Goal: Find contact information: Find contact information

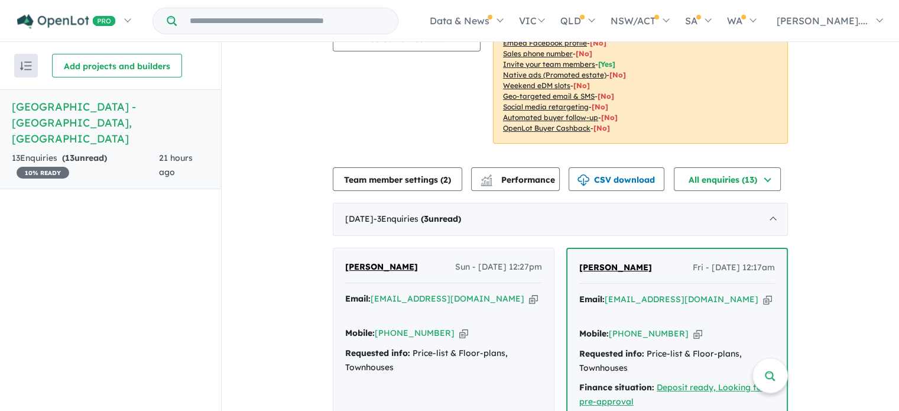
scroll to position [296, 0]
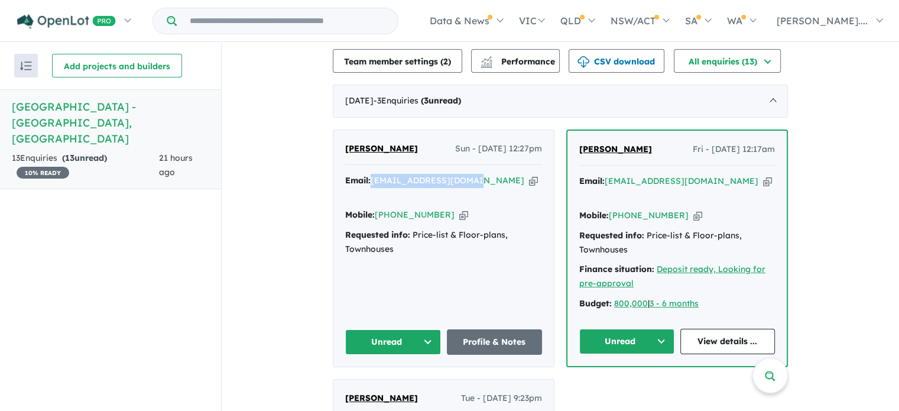
drag, startPoint x: 370, startPoint y: 164, endPoint x: 473, endPoint y: 163, distance: 103.4
click at [475, 174] on div "Email: sarahvpower@gmail.com Copied!" at bounding box center [443, 188] width 197 height 28
copy a%20Haven%20Townhouses%20-%20Knoxfield"] "[EMAIL_ADDRESS][DOMAIN_NAME]"
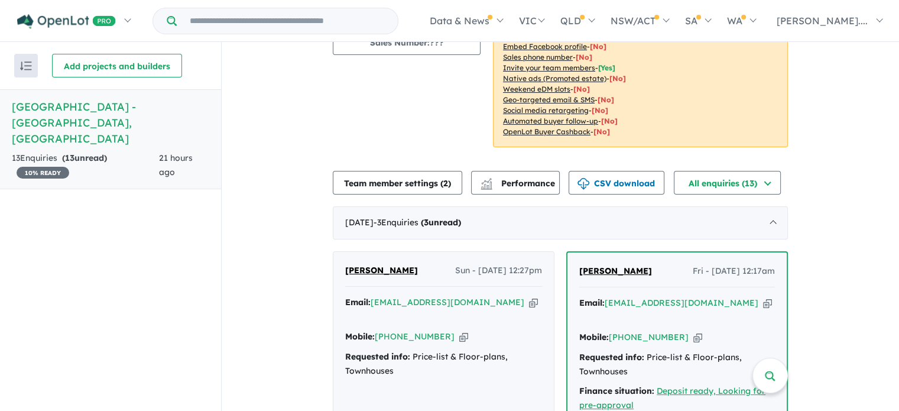
scroll to position [177, 0]
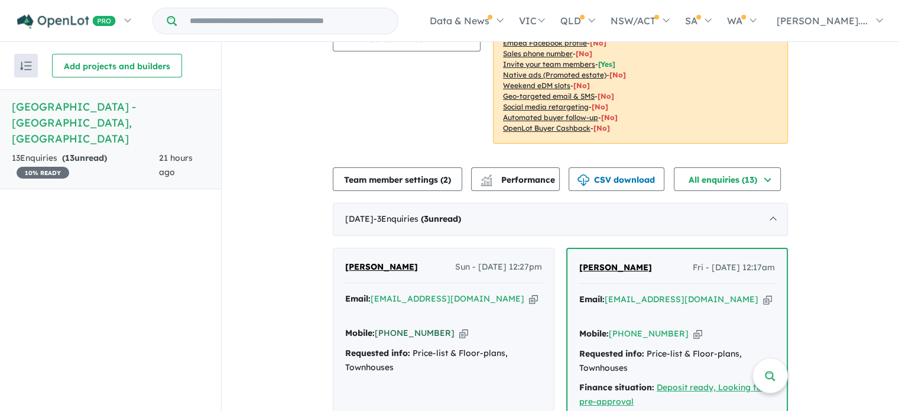
click at [437, 326] on div "Mobile: [PHONE_NUMBER] Copied!" at bounding box center [443, 333] width 197 height 14
click at [459, 327] on icon "button" at bounding box center [463, 333] width 9 height 12
click at [529, 293] on icon "button" at bounding box center [533, 299] width 9 height 12
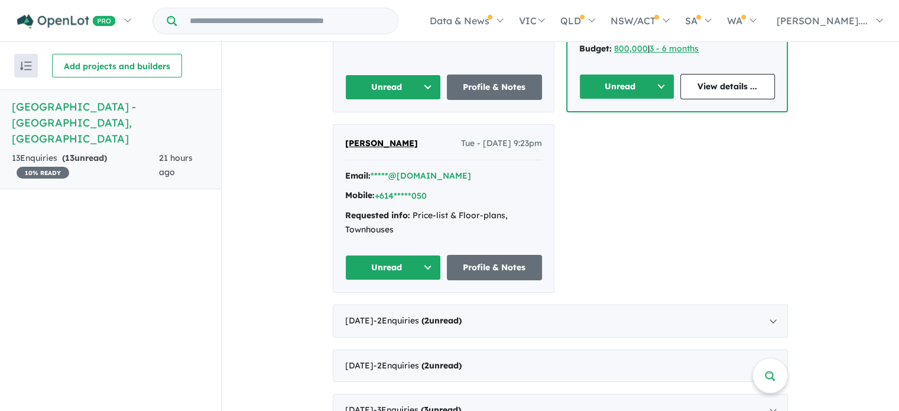
scroll to position [532, 0]
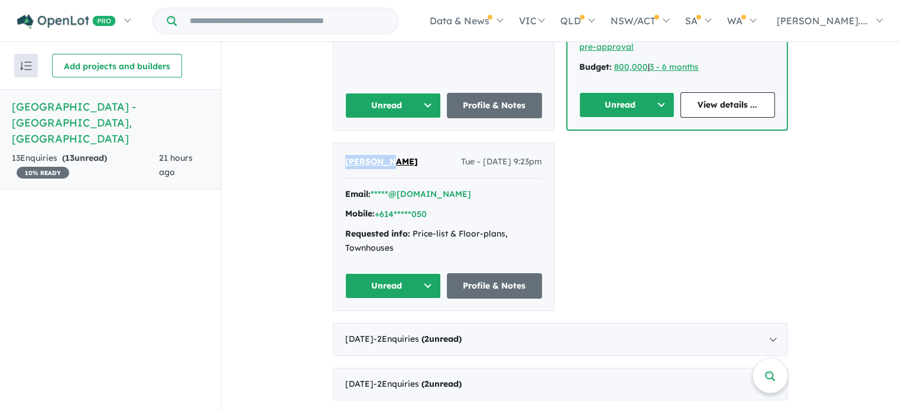
drag, startPoint x: 387, startPoint y: 129, endPoint x: 343, endPoint y: 135, distance: 44.7
click at [345, 155] on div "[PERSON_NAME] - [DATE] 9:23pm" at bounding box center [443, 167] width 197 height 24
copy span "[PERSON_NAME]"
click at [407, 208] on button "+614*****050" at bounding box center [401, 214] width 52 height 12
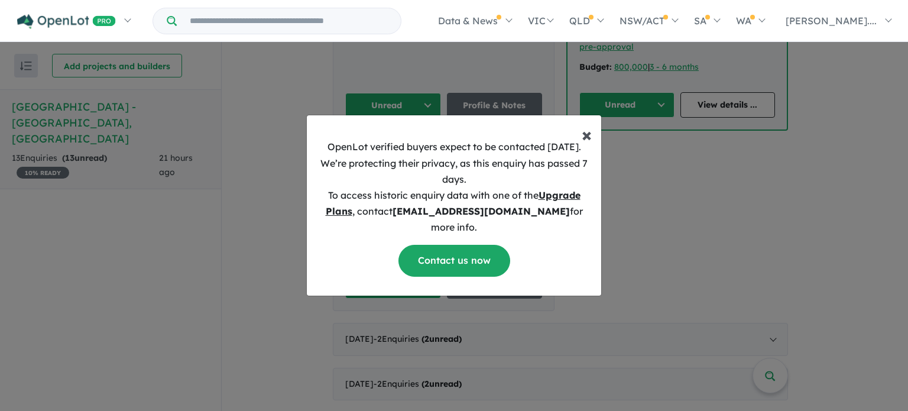
click at [588, 146] on span "×" at bounding box center [587, 134] width 10 height 24
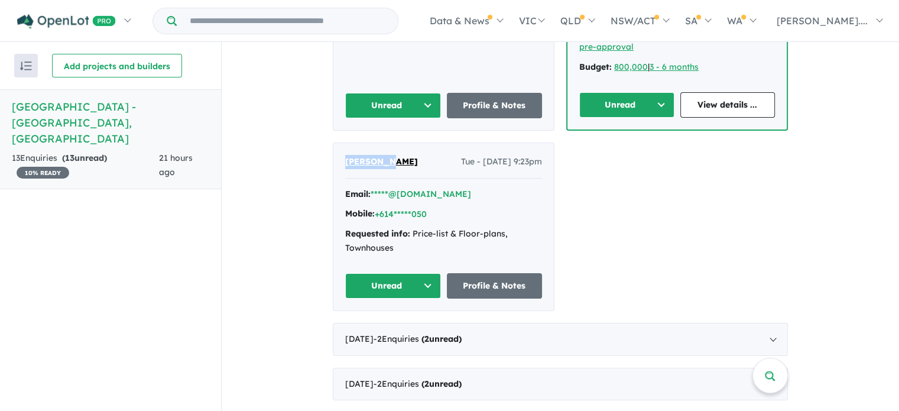
click at [417, 273] on button "Unread" at bounding box center [393, 285] width 96 height 25
click at [398, 300] on button "Unread" at bounding box center [397, 313] width 103 height 27
click at [470, 273] on link "Profile & Notes" at bounding box center [495, 285] width 96 height 25
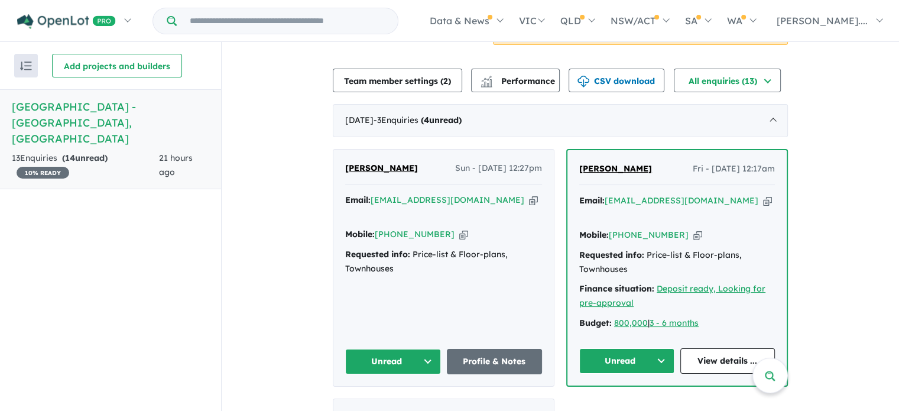
scroll to position [296, 0]
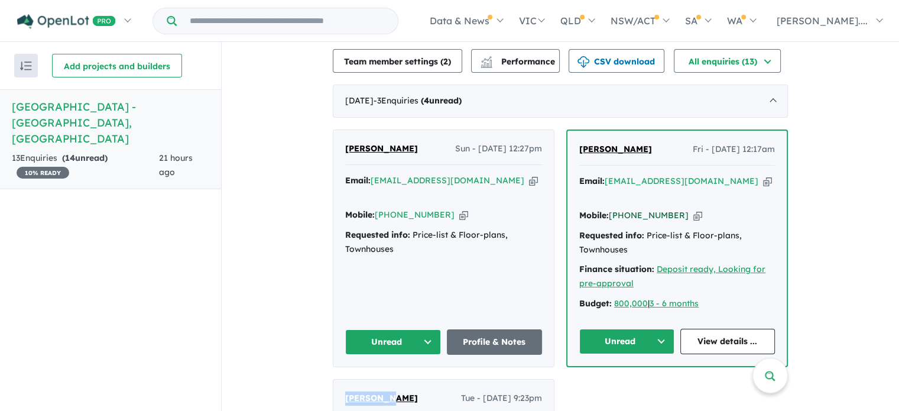
drag, startPoint x: 673, startPoint y: 181, endPoint x: 661, endPoint y: 184, distance: 11.8
click at [661, 209] on div "Mobile: [PHONE_NUMBER] Copied!" at bounding box center [677, 216] width 196 height 14
click at [693, 209] on icon "button" at bounding box center [697, 215] width 9 height 12
copy link "29"
click at [763, 175] on icon "button" at bounding box center [767, 181] width 9 height 12
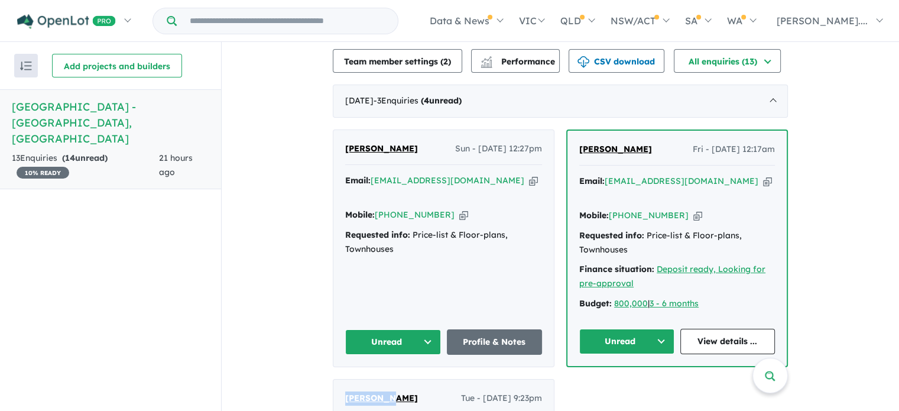
copy link "29"
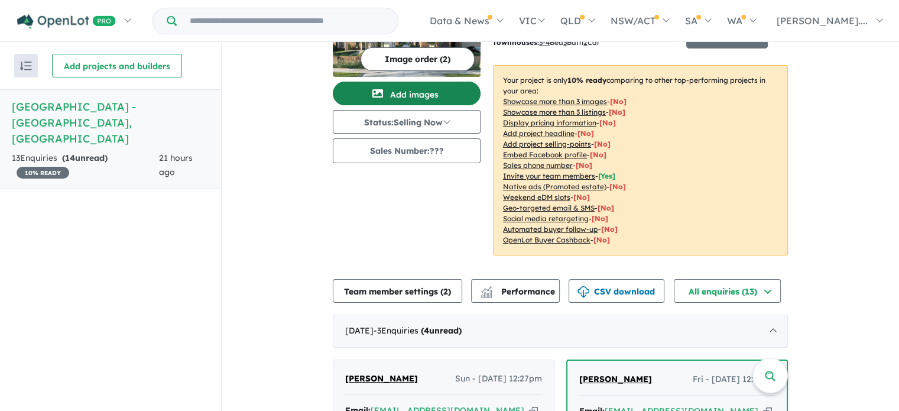
scroll to position [0, 0]
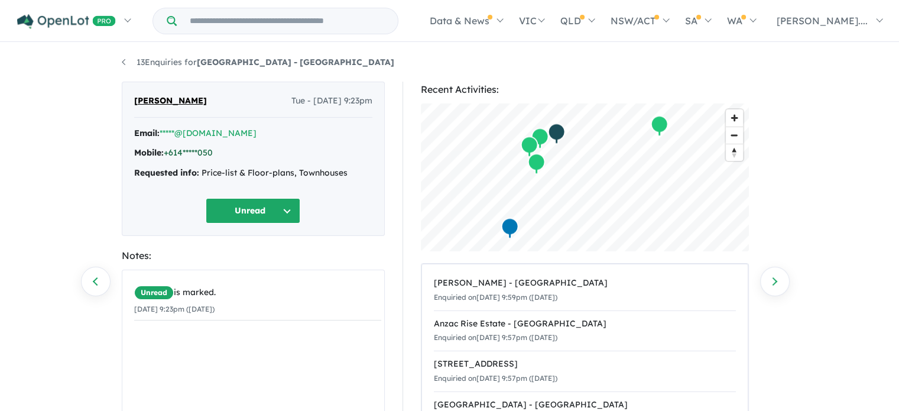
click at [186, 153] on link "+614*****050" at bounding box center [188, 152] width 49 height 11
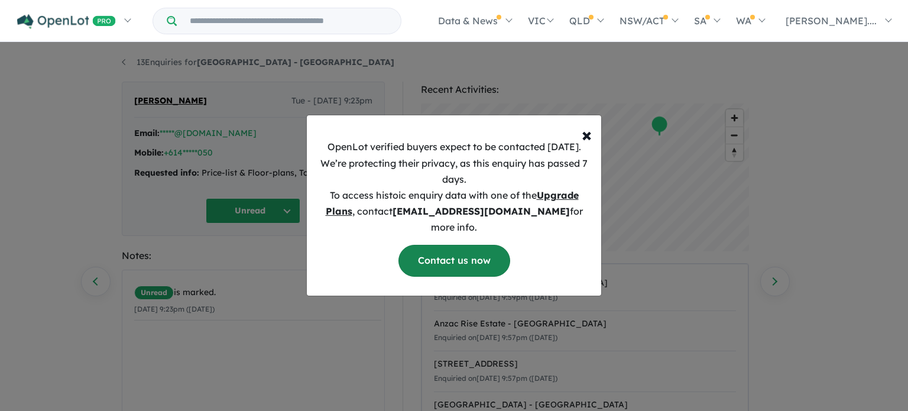
click at [411, 250] on link "Contact us now" at bounding box center [454, 260] width 112 height 31
click at [588, 139] on span "×" at bounding box center [587, 134] width 10 height 24
